Goal: Task Accomplishment & Management: Complete application form

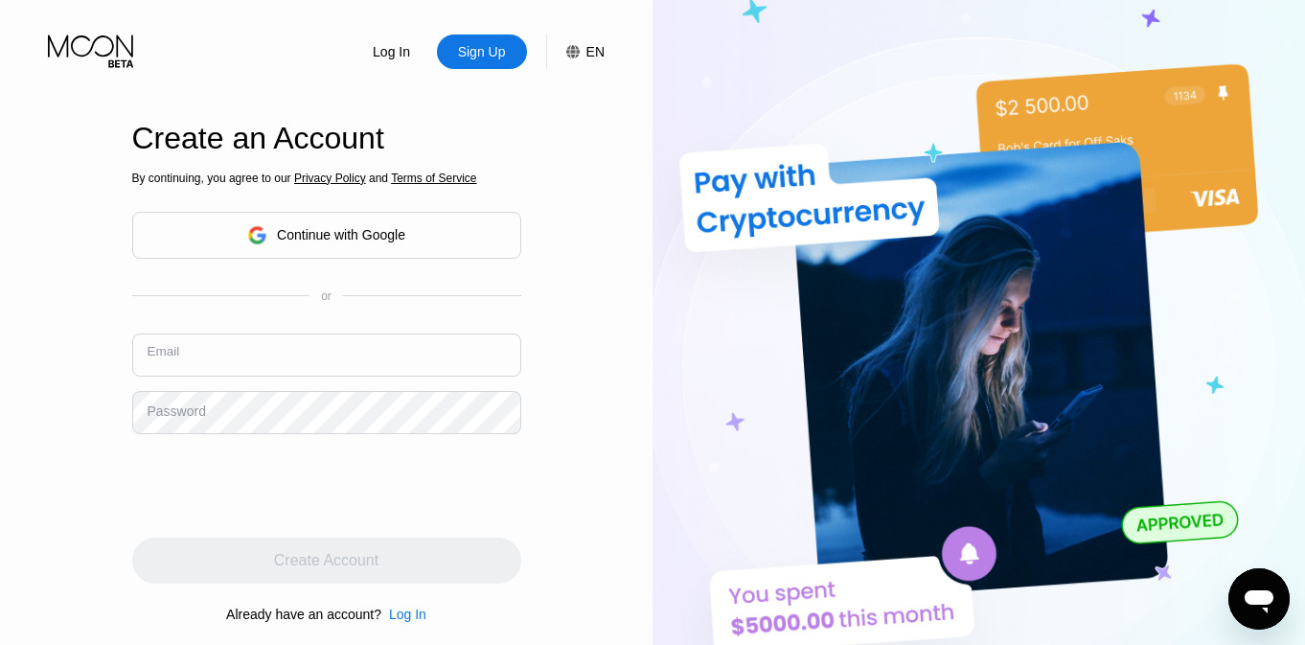
click at [373, 356] on input "text" at bounding box center [326, 354] width 389 height 43
type input "[EMAIL_ADDRESS][DOMAIN_NAME]"
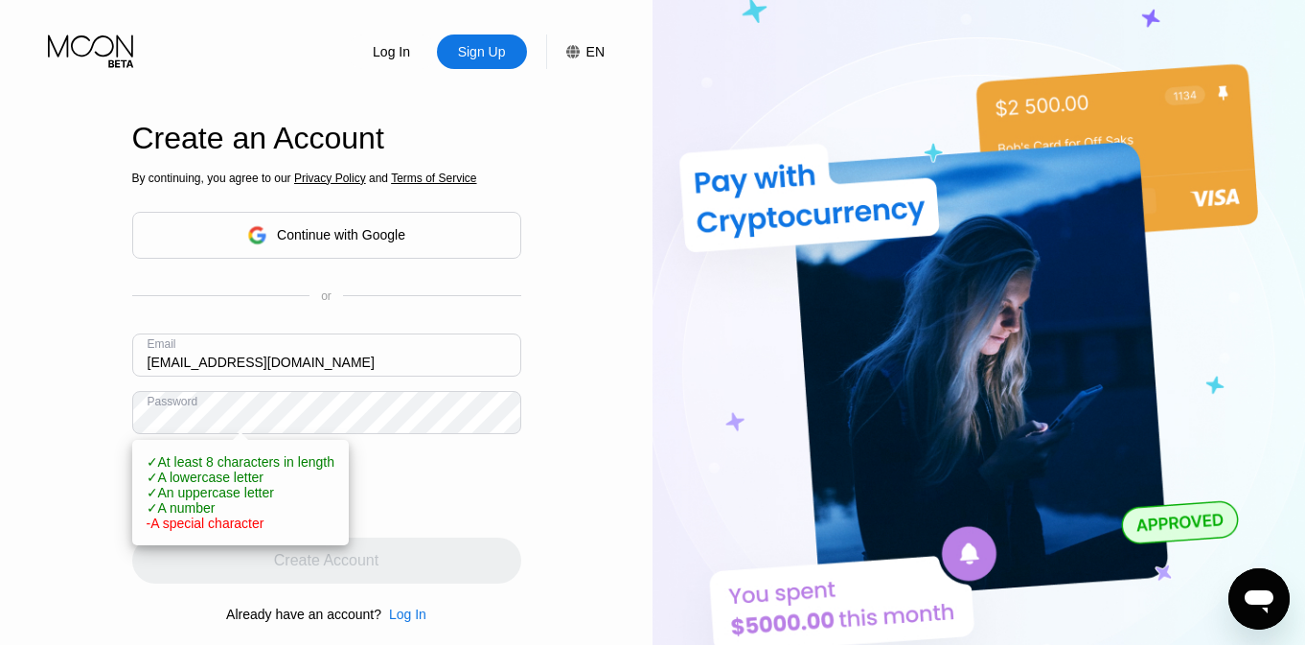
click at [501, 491] on div at bounding box center [326, 485] width 389 height 75
click at [511, 486] on div at bounding box center [326, 485] width 389 height 75
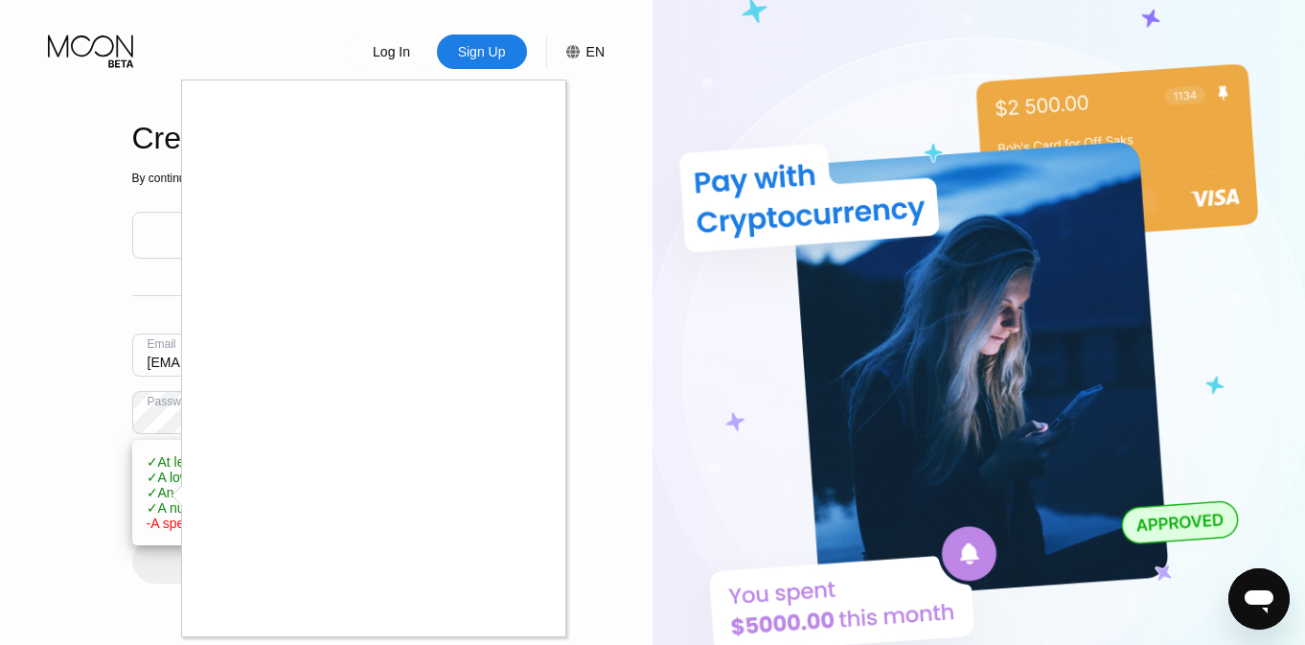
click at [110, 403] on div at bounding box center [652, 322] width 1305 height 645
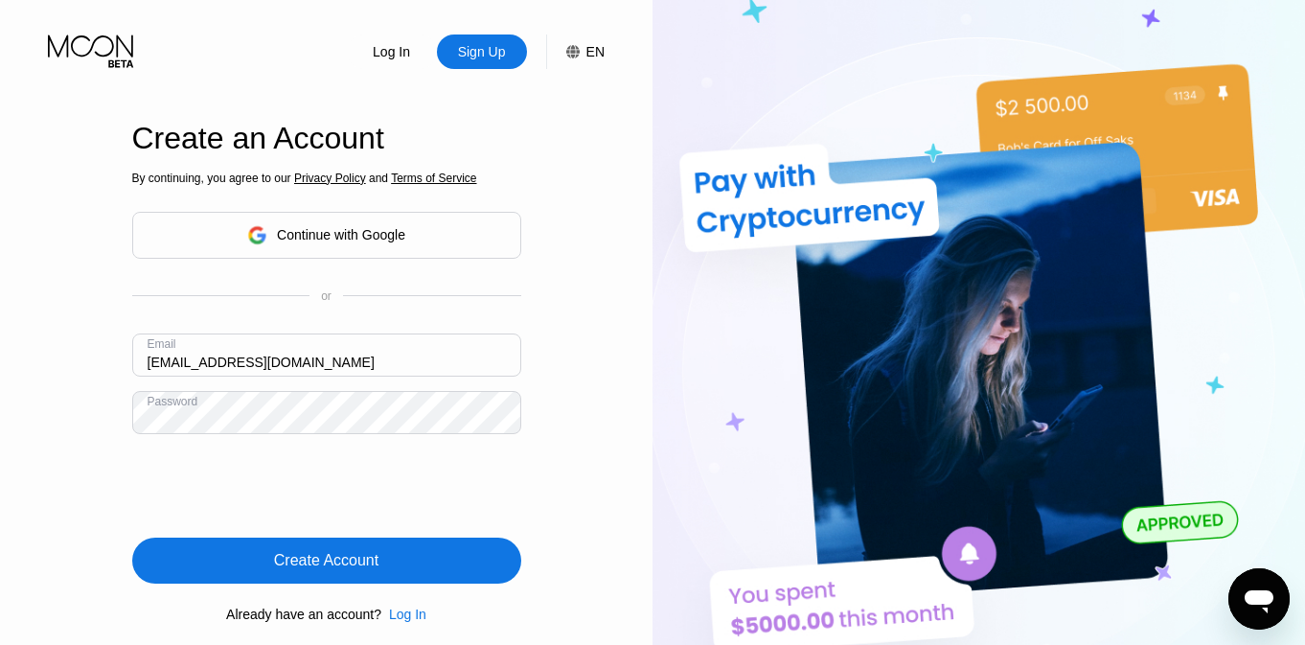
click at [367, 553] on div "Create Account" at bounding box center [326, 560] width 104 height 19
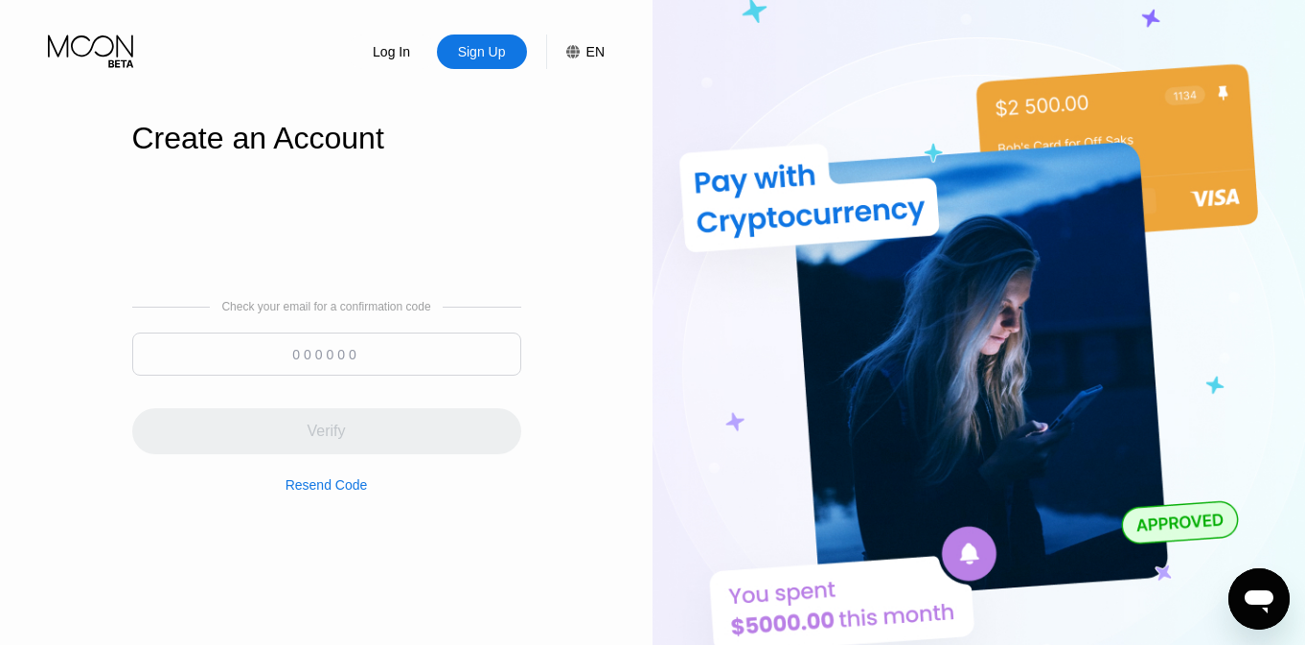
click at [337, 359] on input at bounding box center [326, 353] width 389 height 43
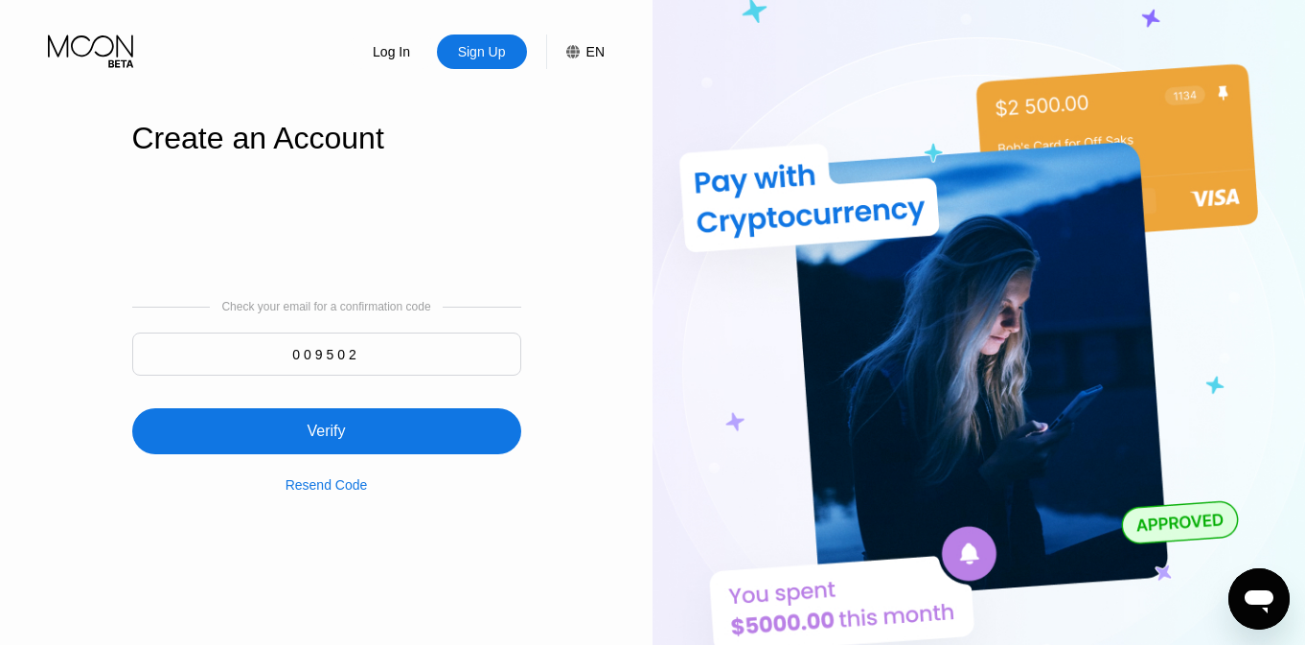
type input "009502"
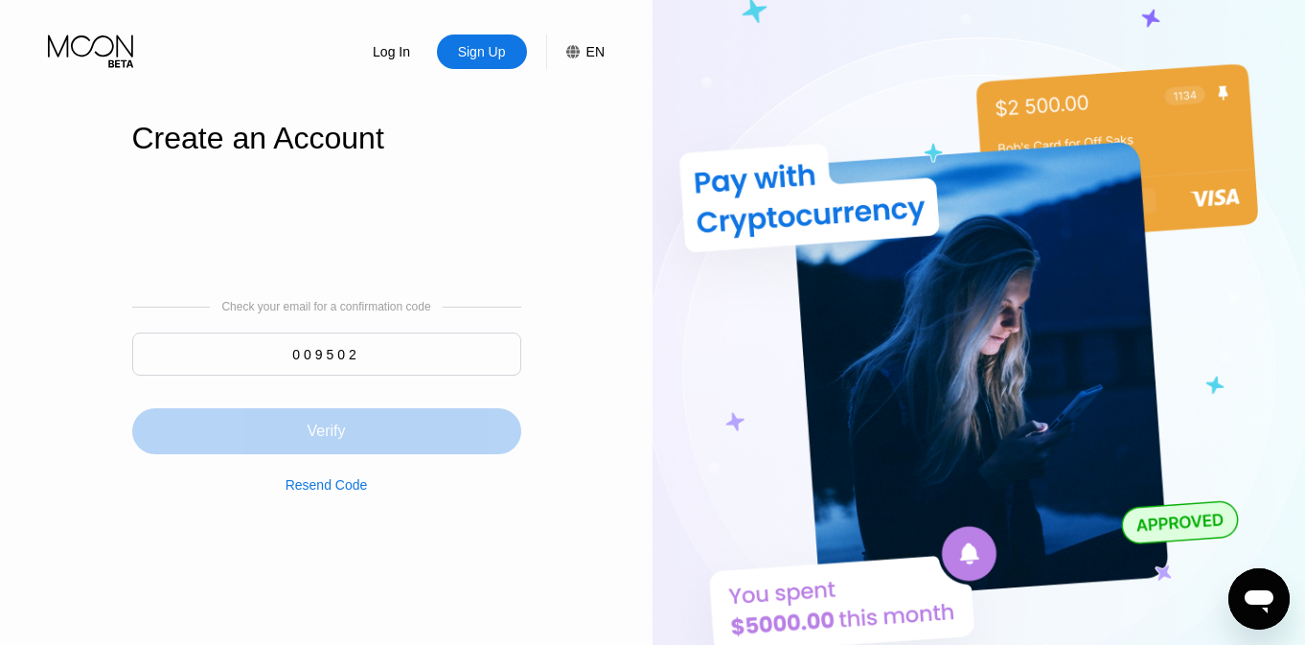
click at [292, 454] on div "Verify" at bounding box center [326, 431] width 389 height 46
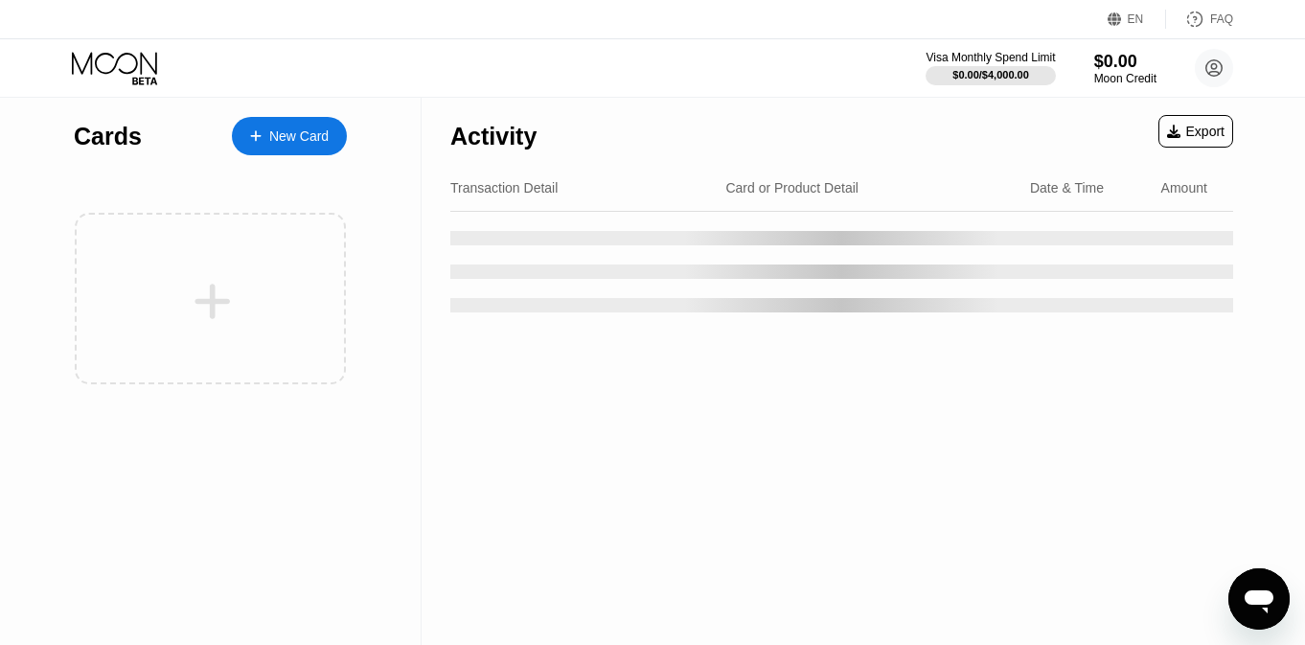
click at [710, 60] on div "Visa Monthly Spend Limit $0.00 / $4,000.00 $0.00 Moon Credit [EMAIL_ADDRESS][DO…" at bounding box center [652, 67] width 1305 height 57
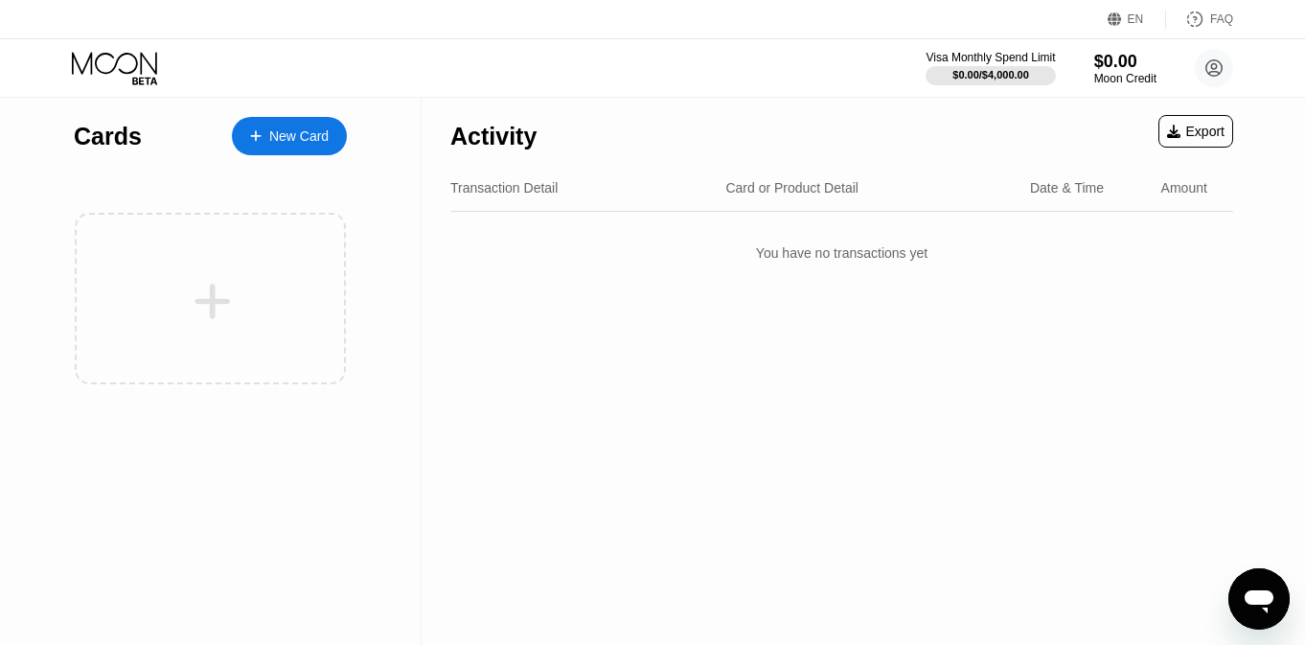
click at [284, 129] on div "New Card" at bounding box center [298, 136] width 59 height 16
